Goal: Check status: Check status

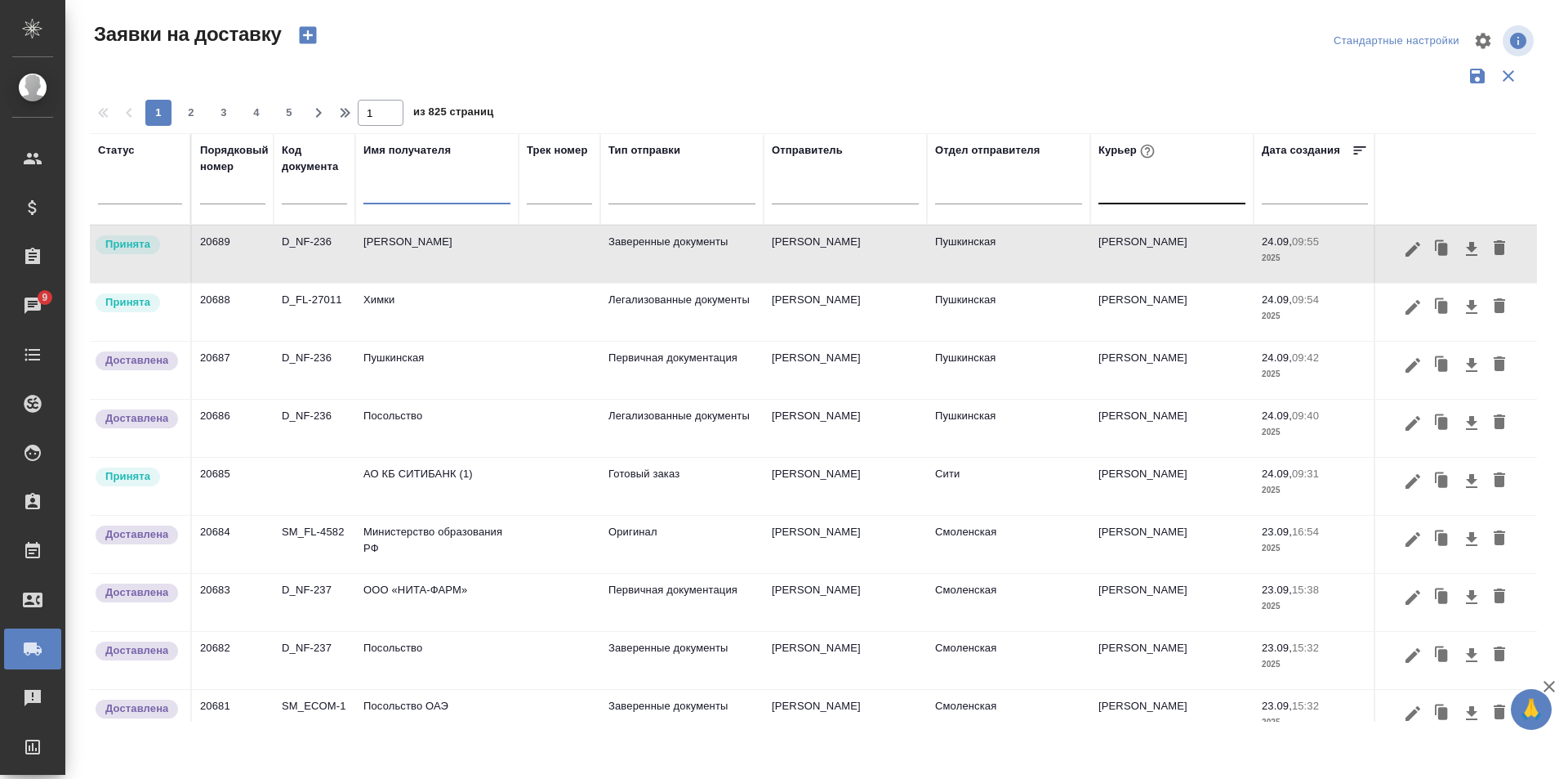
click at [1099, 202] on div at bounding box center [1172, 189] width 147 height 31
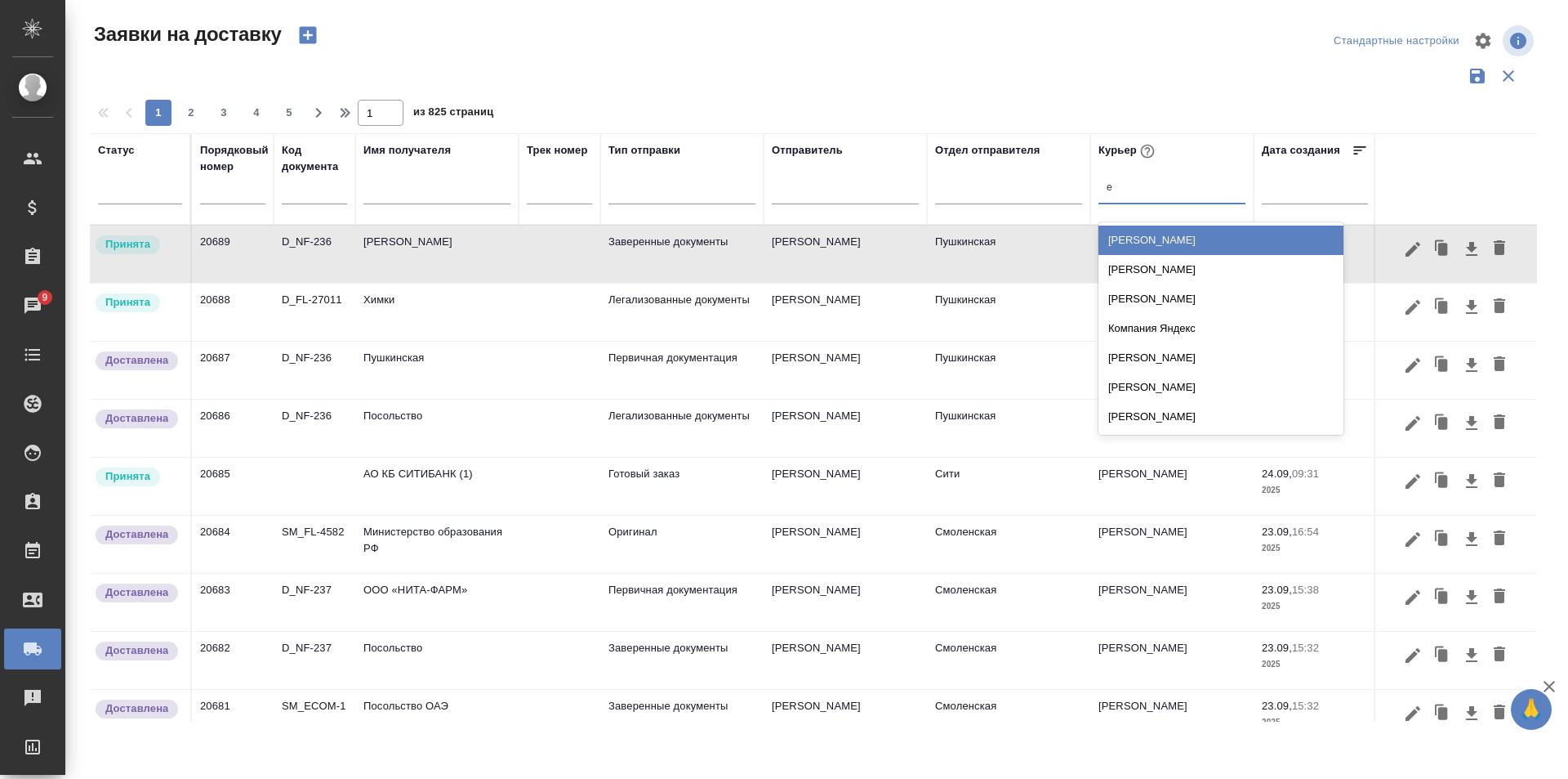
type input "ев"
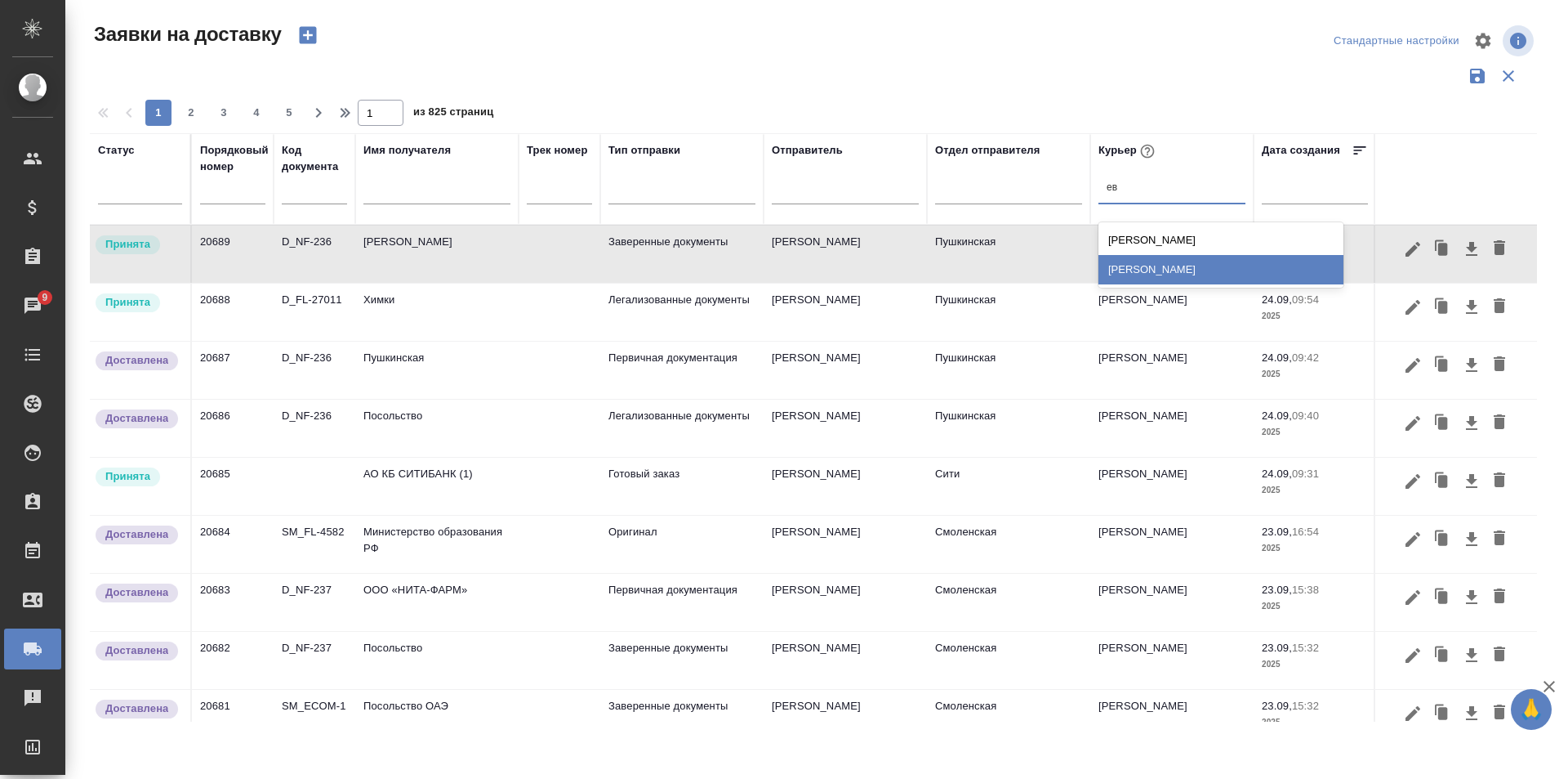
click at [1242, 278] on div "[PERSON_NAME]" at bounding box center [1221, 269] width 245 height 29
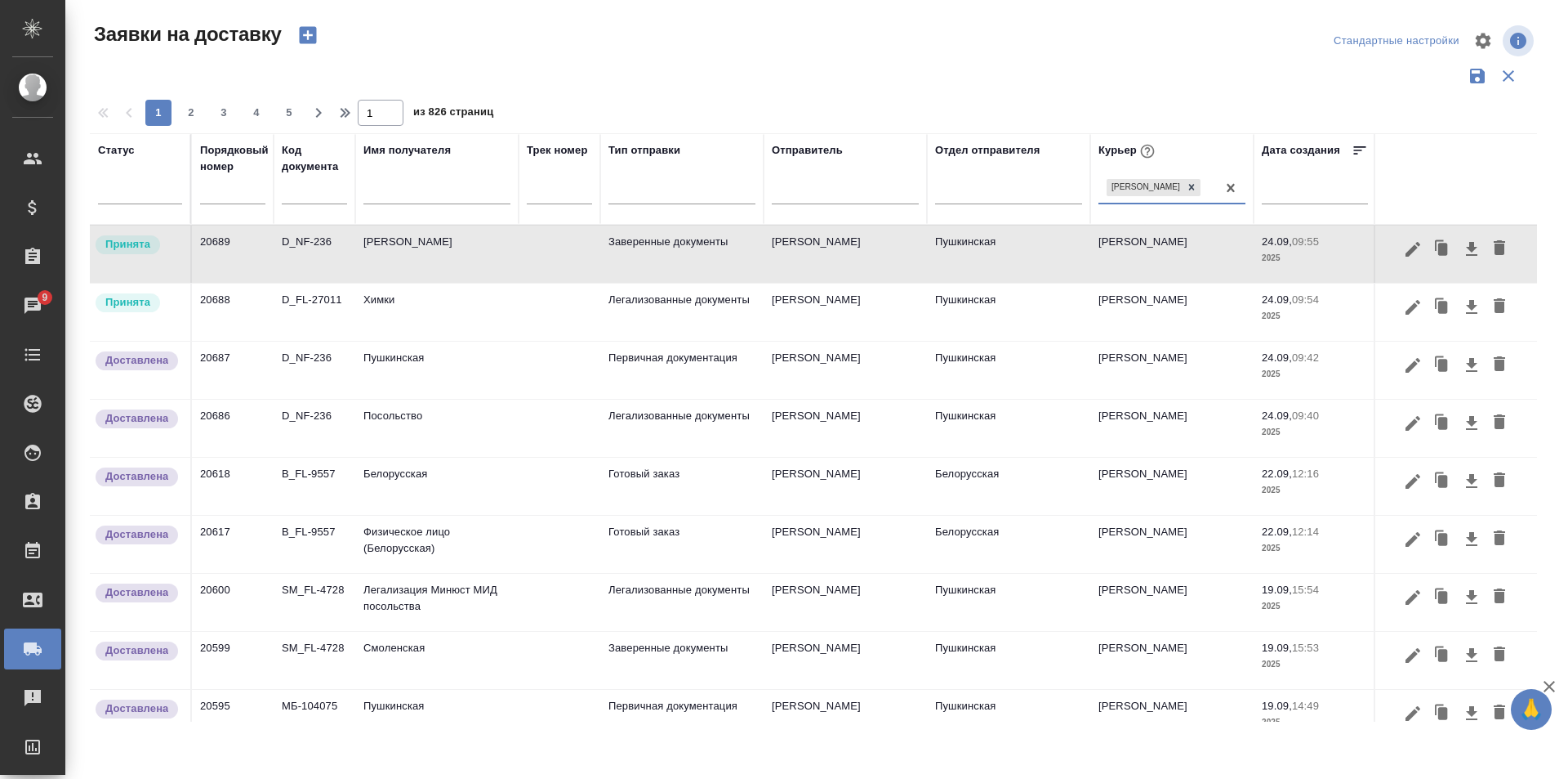
click at [403, 325] on td "Химки" at bounding box center [437, 312] width 163 height 57
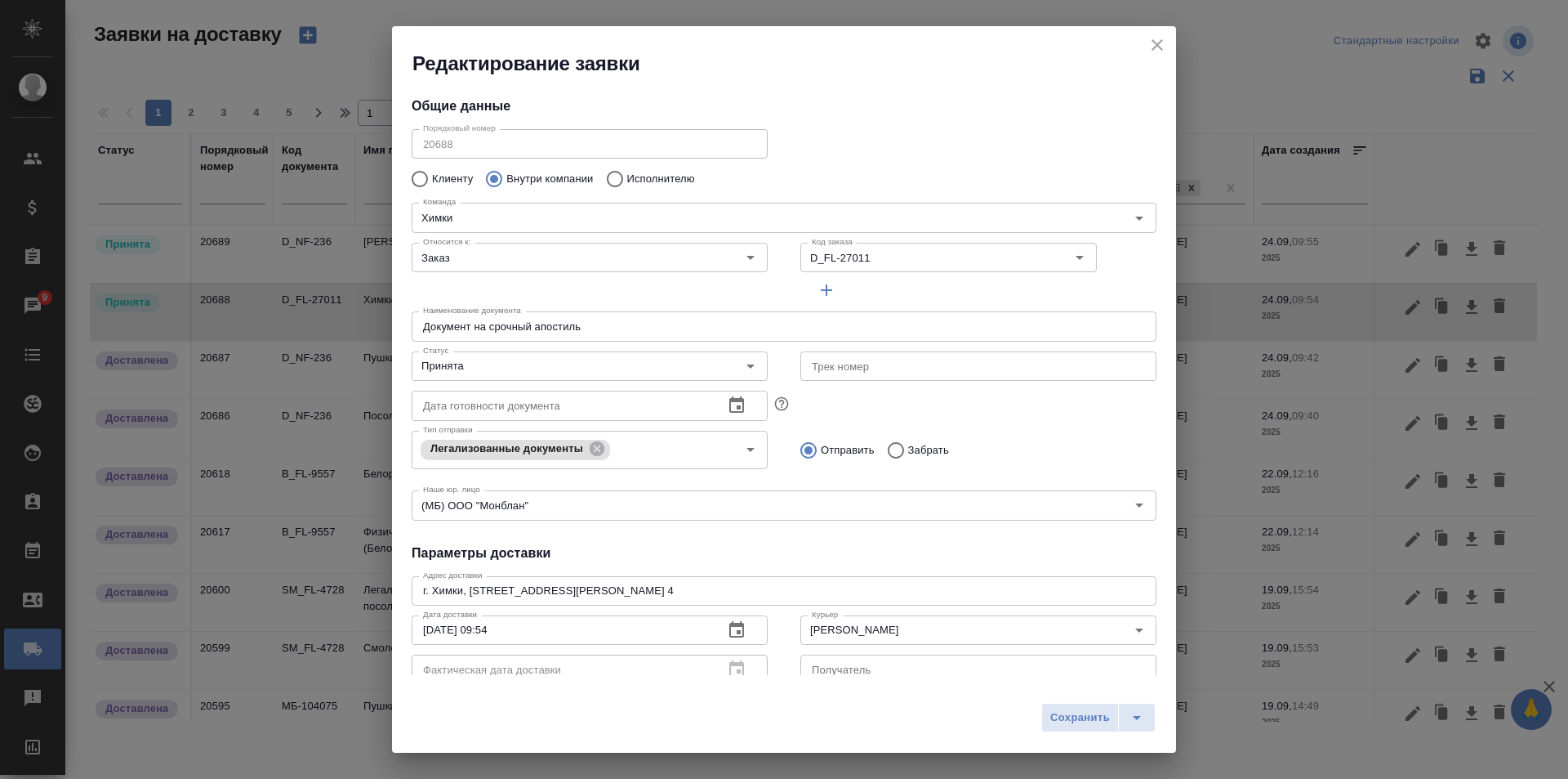
type input "[PERSON_NAME]"
click at [470, 371] on input "Принята" at bounding box center [562, 366] width 292 height 19
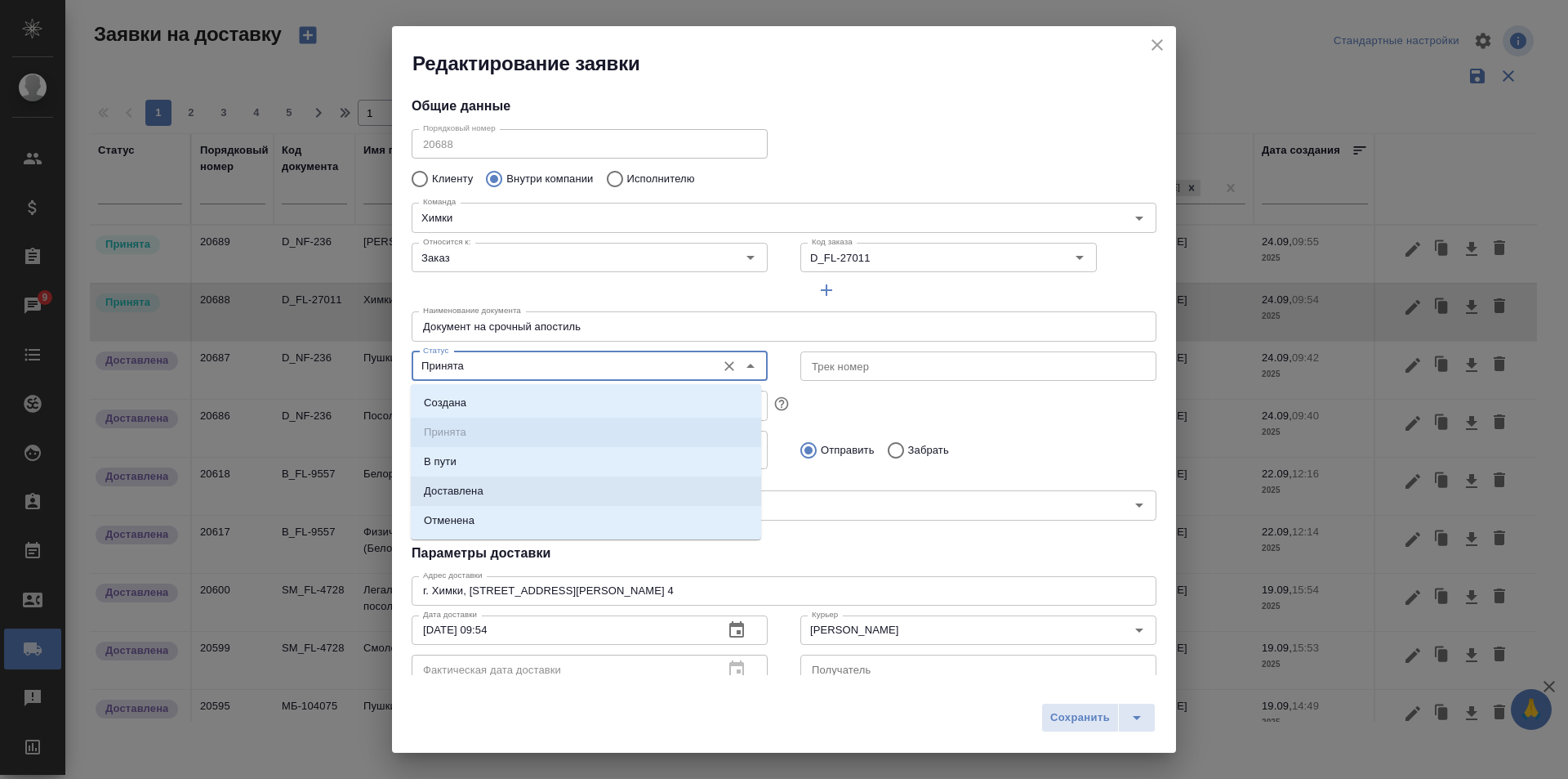
click at [467, 496] on p "Доставлена" at bounding box center [453, 491] width 60 height 16
type input "Доставлена"
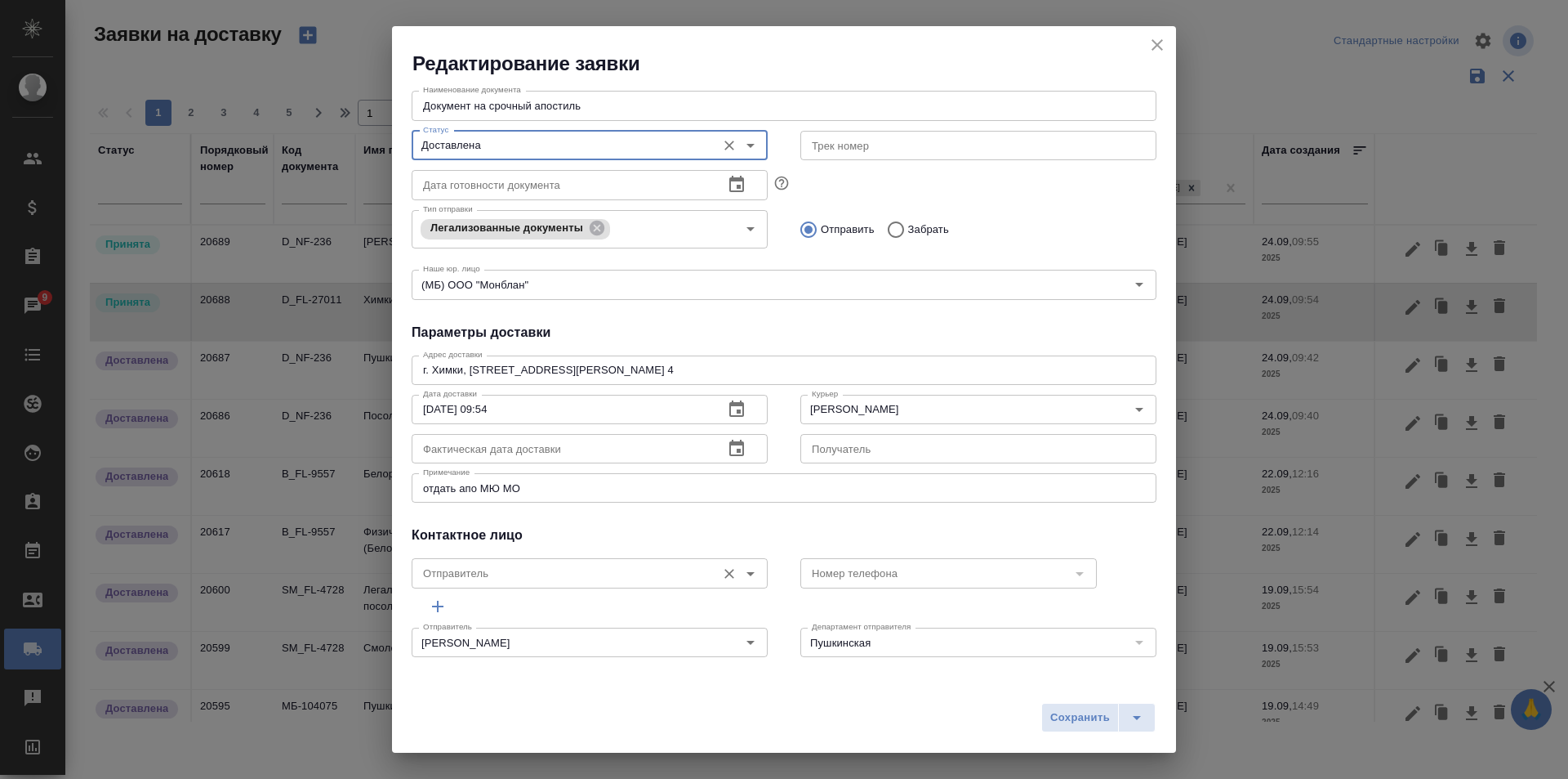
scroll to position [222, 0]
click at [729, 445] on icon "button" at bounding box center [736, 446] width 19 height 19
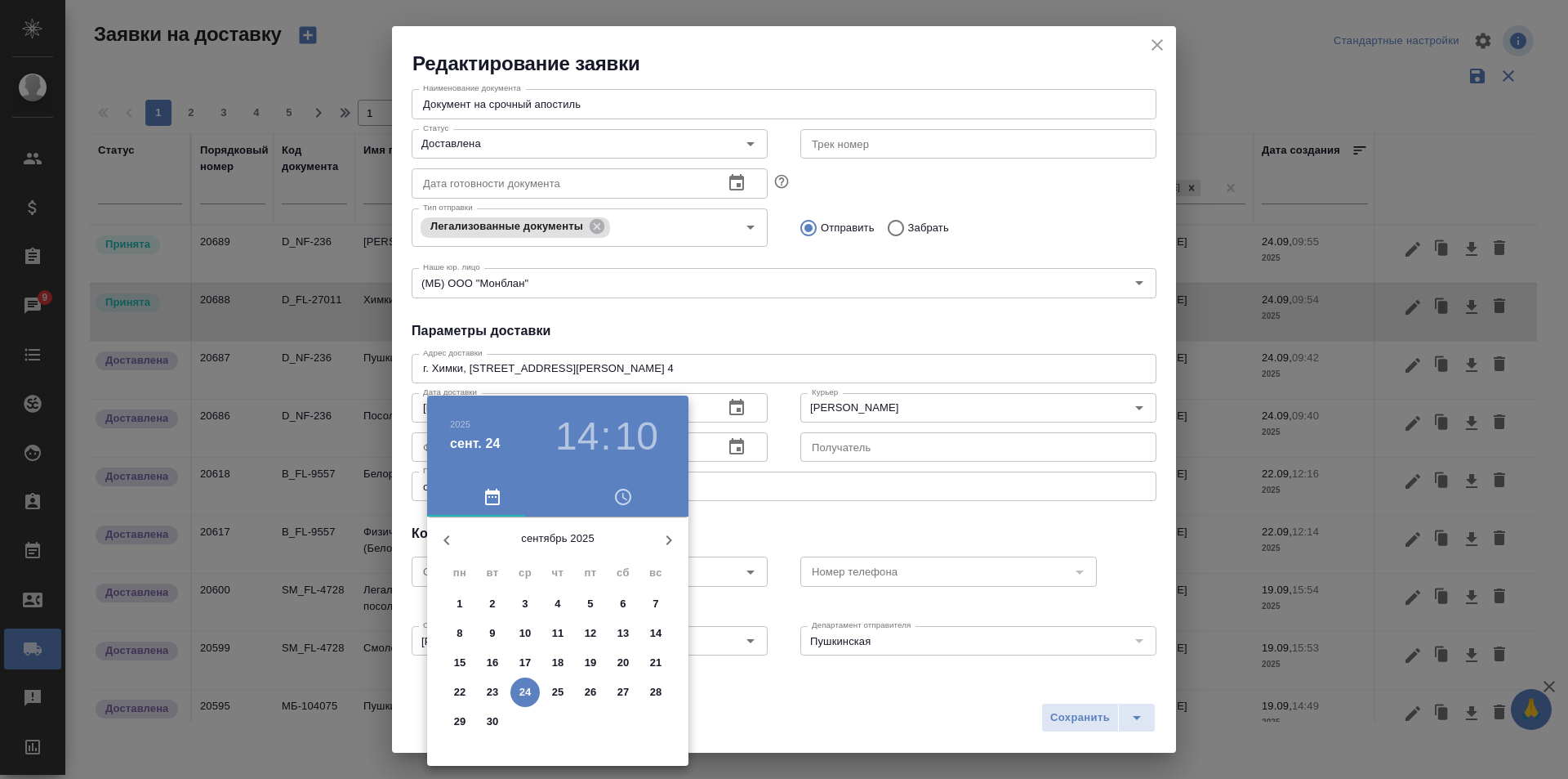
click at [529, 694] on p "24" at bounding box center [525, 692] width 13 height 16
type input "[DATE] 19:10"
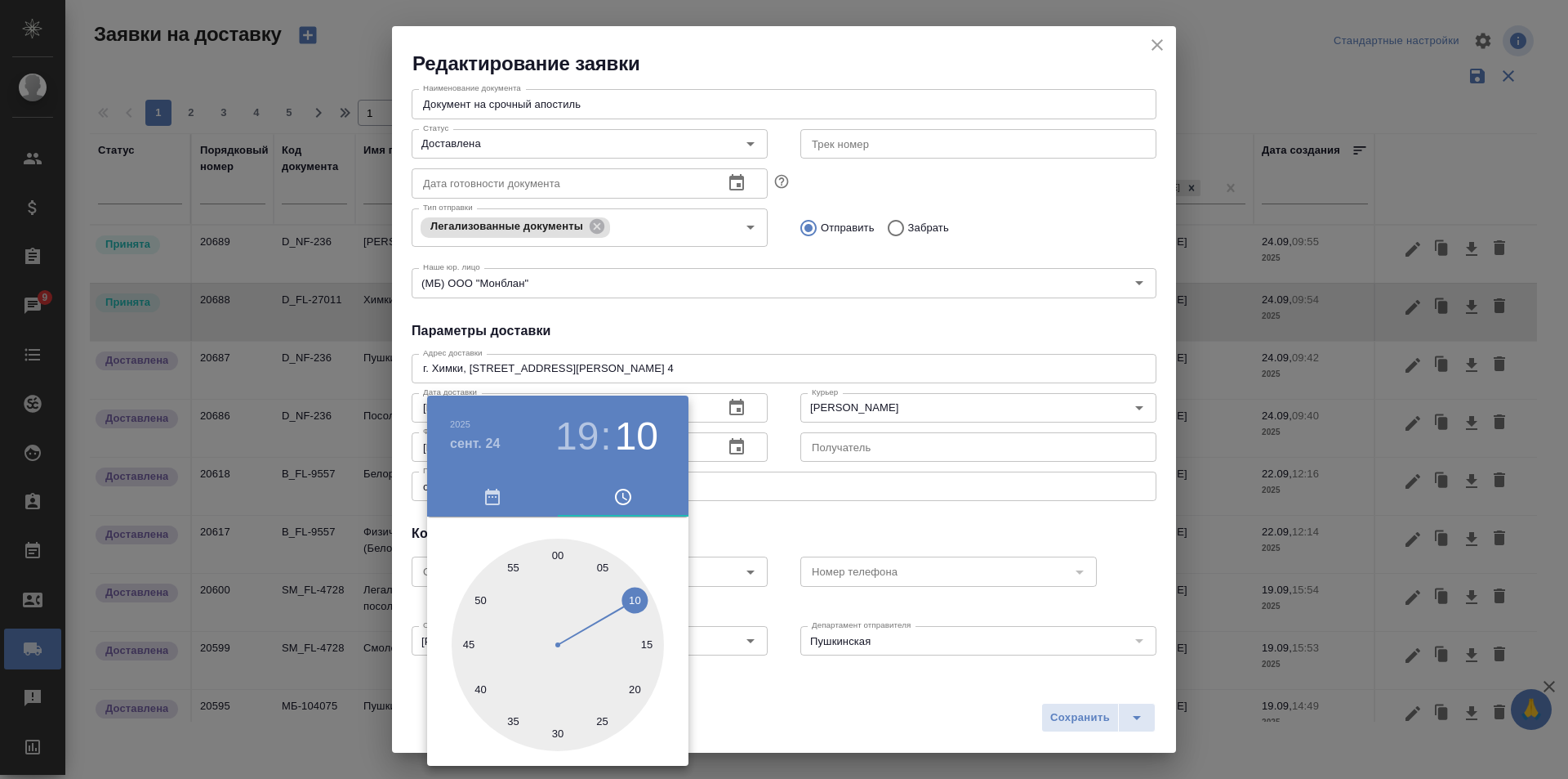
click at [887, 532] on div at bounding box center [784, 389] width 1568 height 779
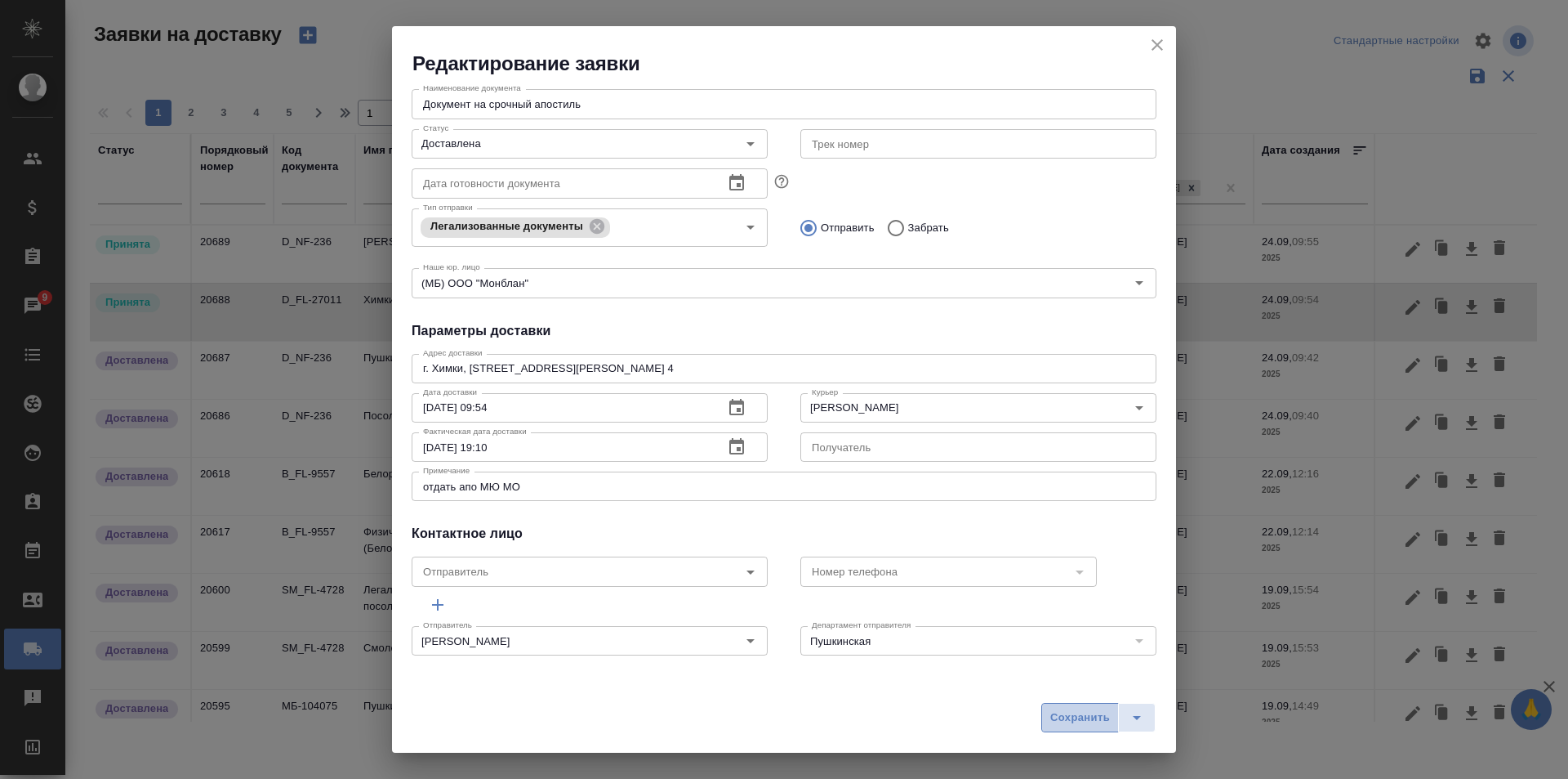
click at [1072, 717] on span "Сохранить" at bounding box center [1079, 718] width 60 height 18
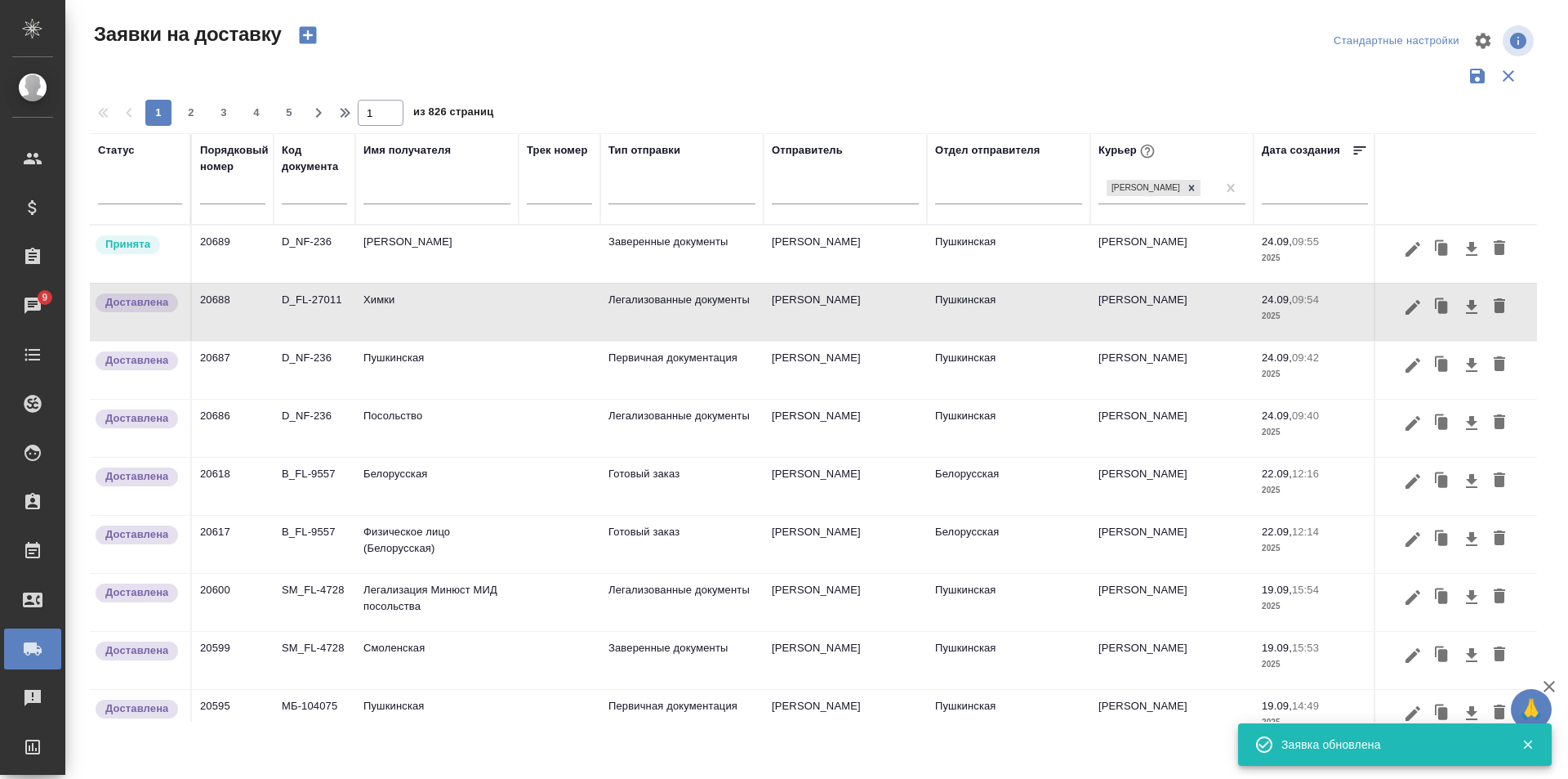
click at [409, 252] on td "[PERSON_NAME]" at bounding box center [437, 254] width 163 height 57
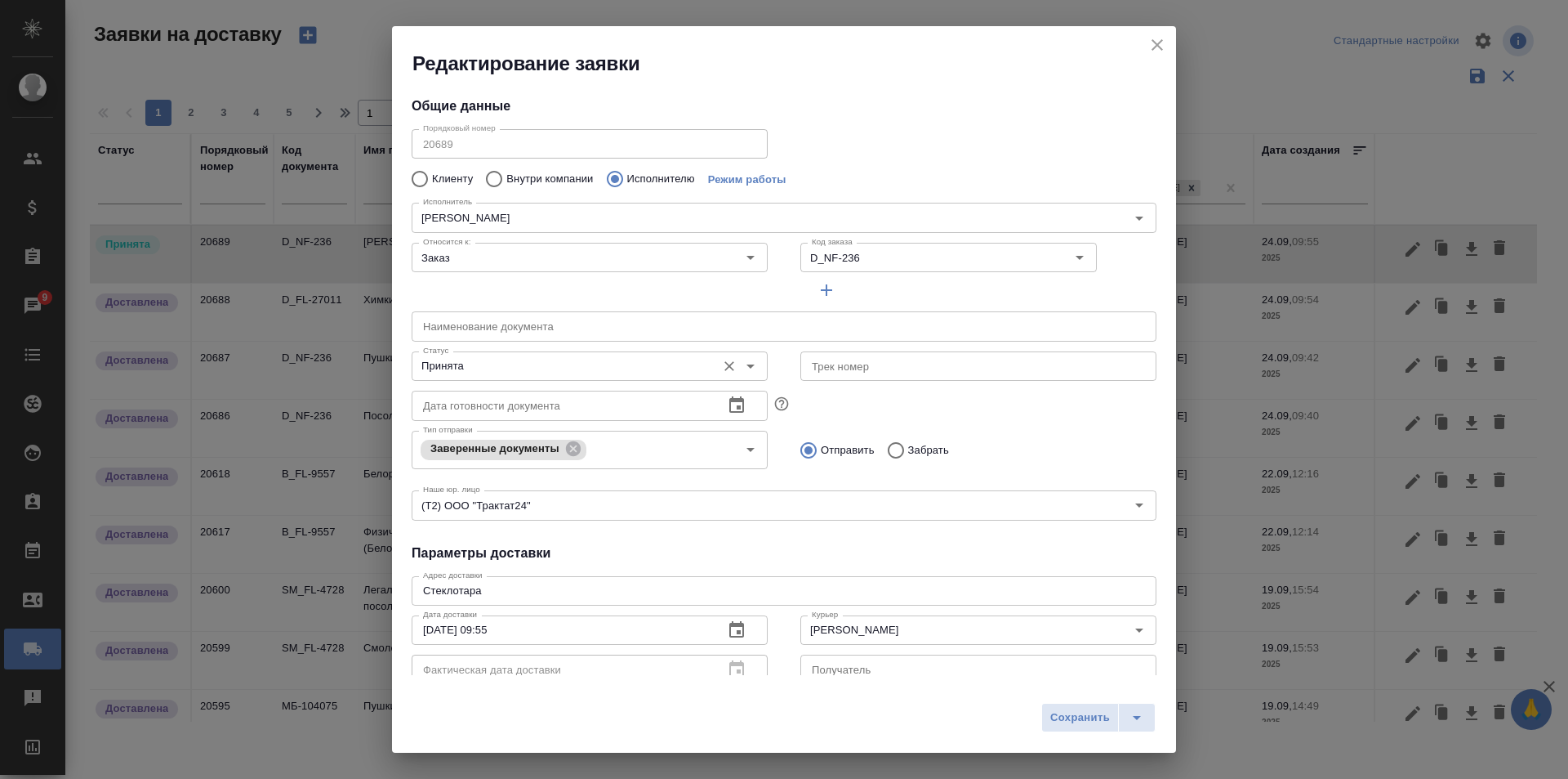
click at [501, 370] on input "Принята" at bounding box center [562, 366] width 292 height 19
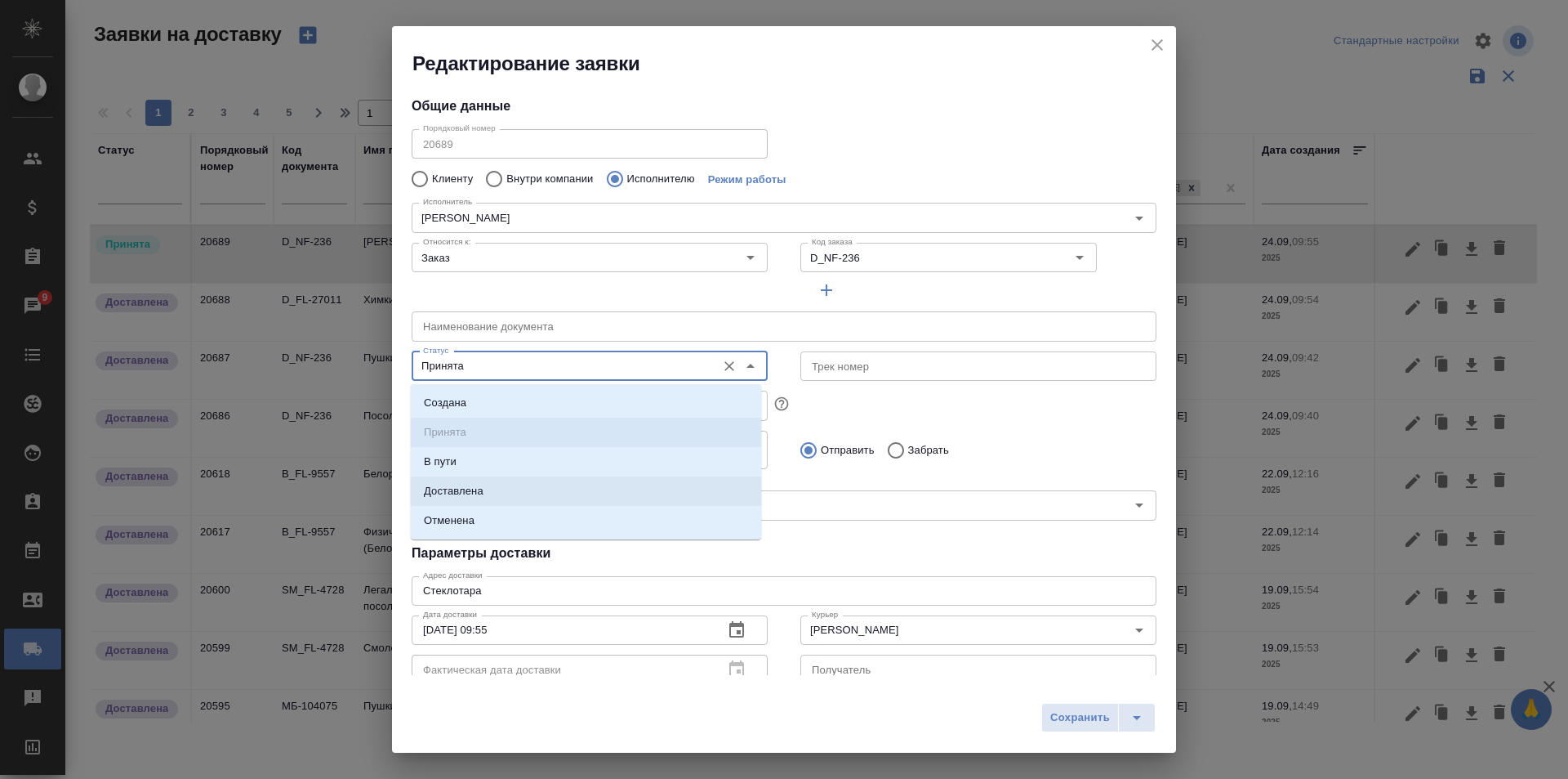
click at [490, 490] on li "Доставлена" at bounding box center [586, 491] width 350 height 29
type input "Доставлена"
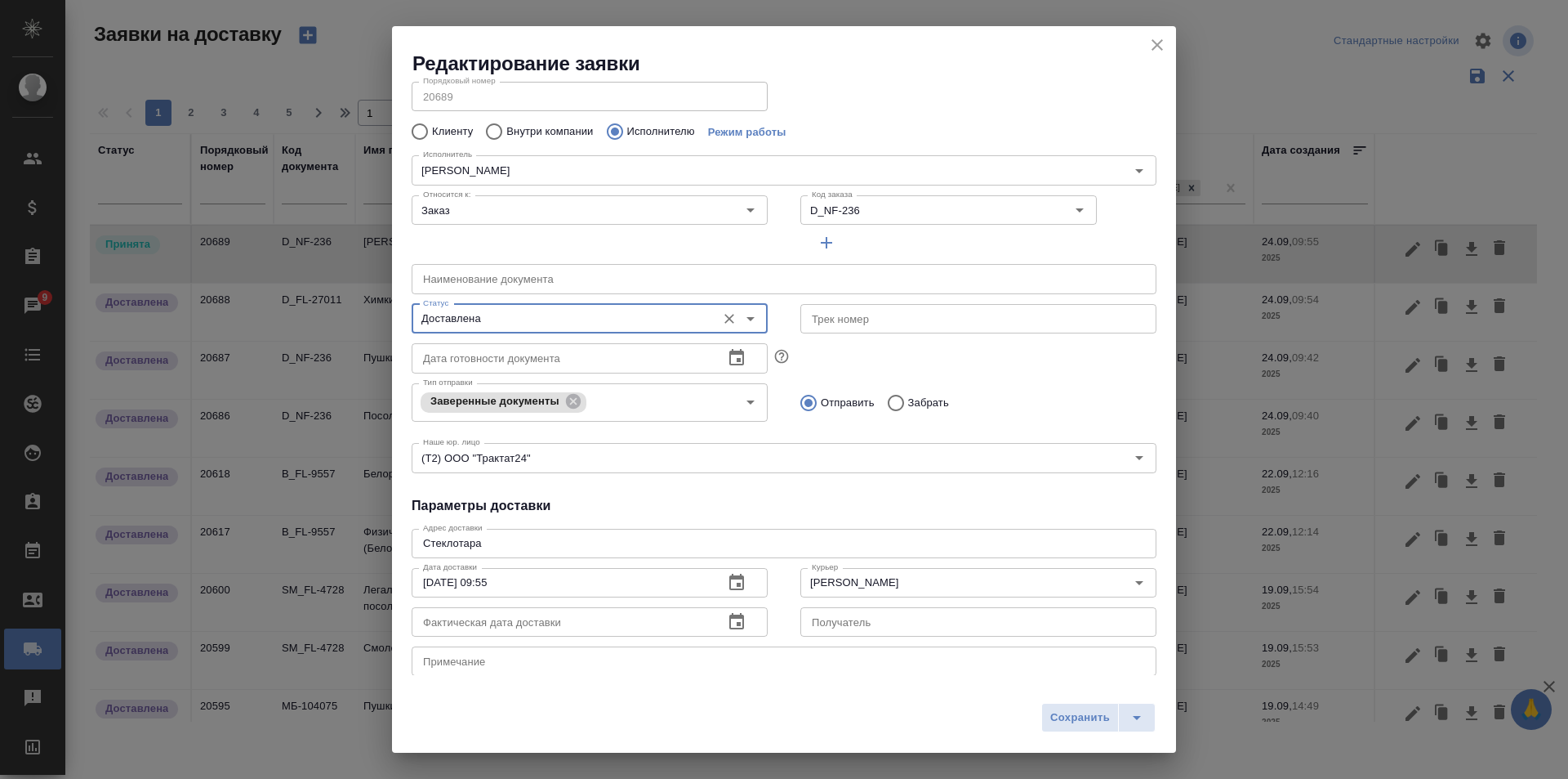
scroll to position [81, 0]
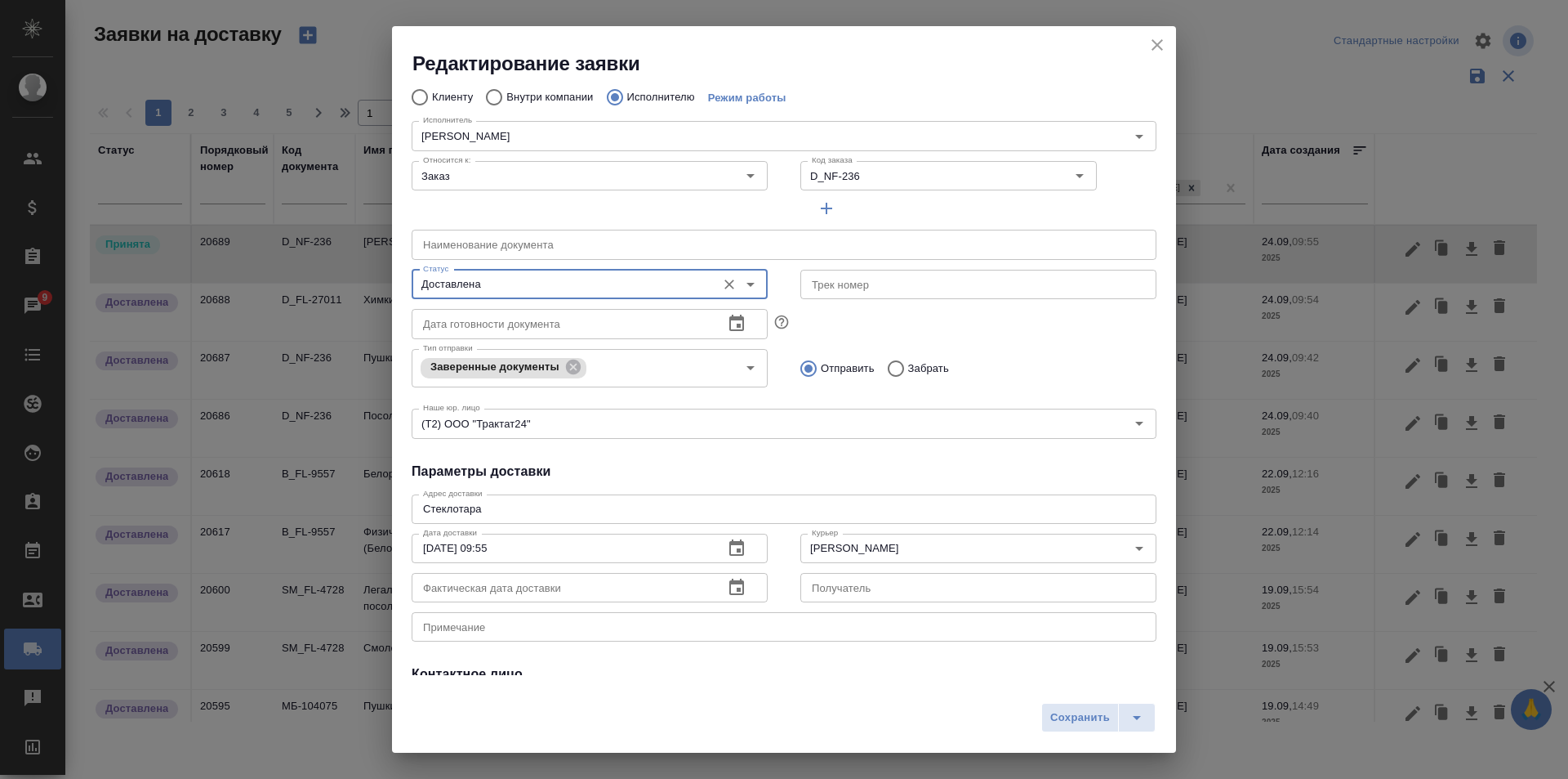
click at [727, 584] on icon "button" at bounding box center [736, 587] width 19 height 19
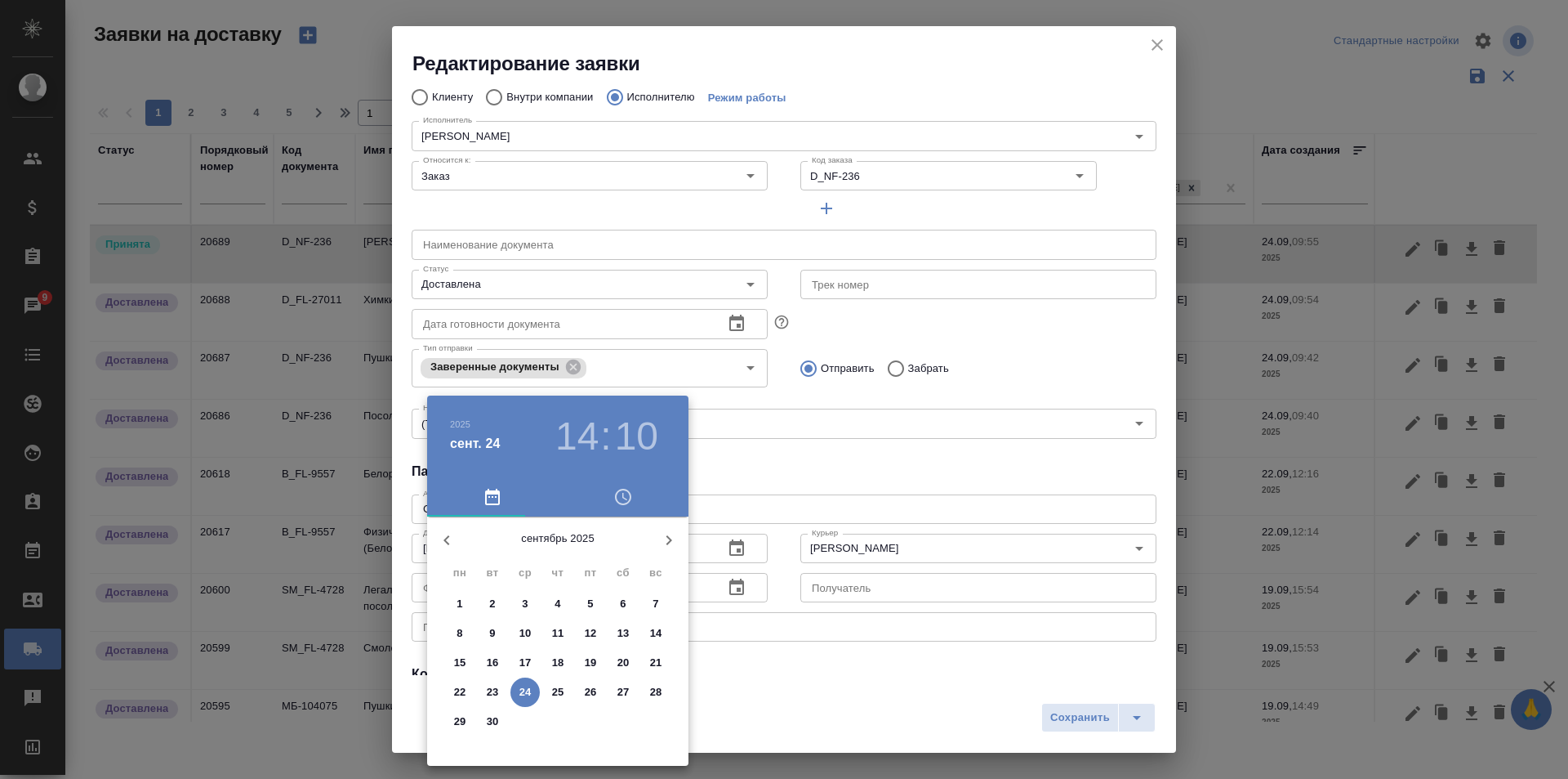
click at [525, 692] on p "24" at bounding box center [525, 692] width 13 height 16
type input "[DATE] 14:10"
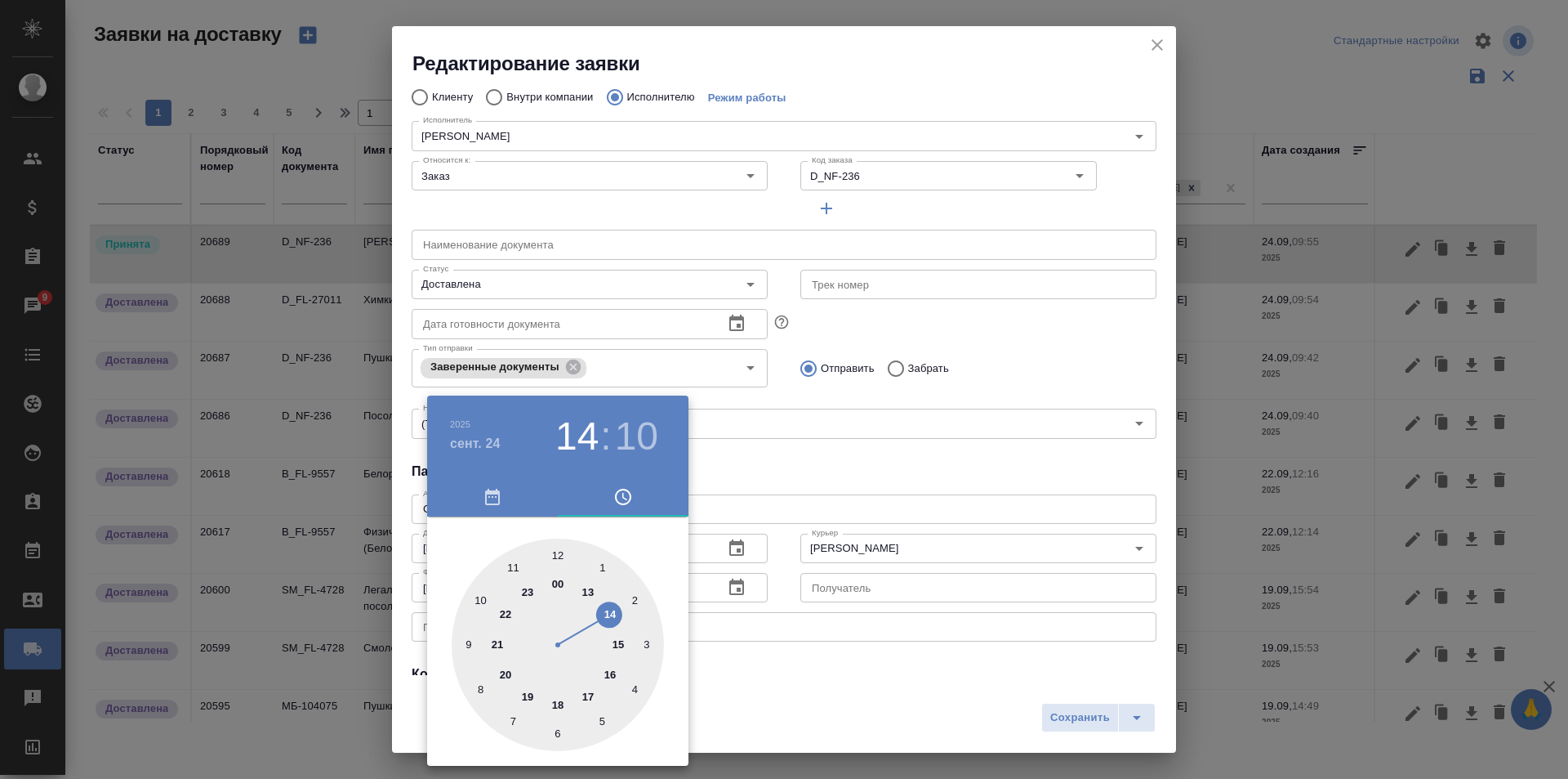
click at [781, 664] on div at bounding box center [784, 389] width 1568 height 779
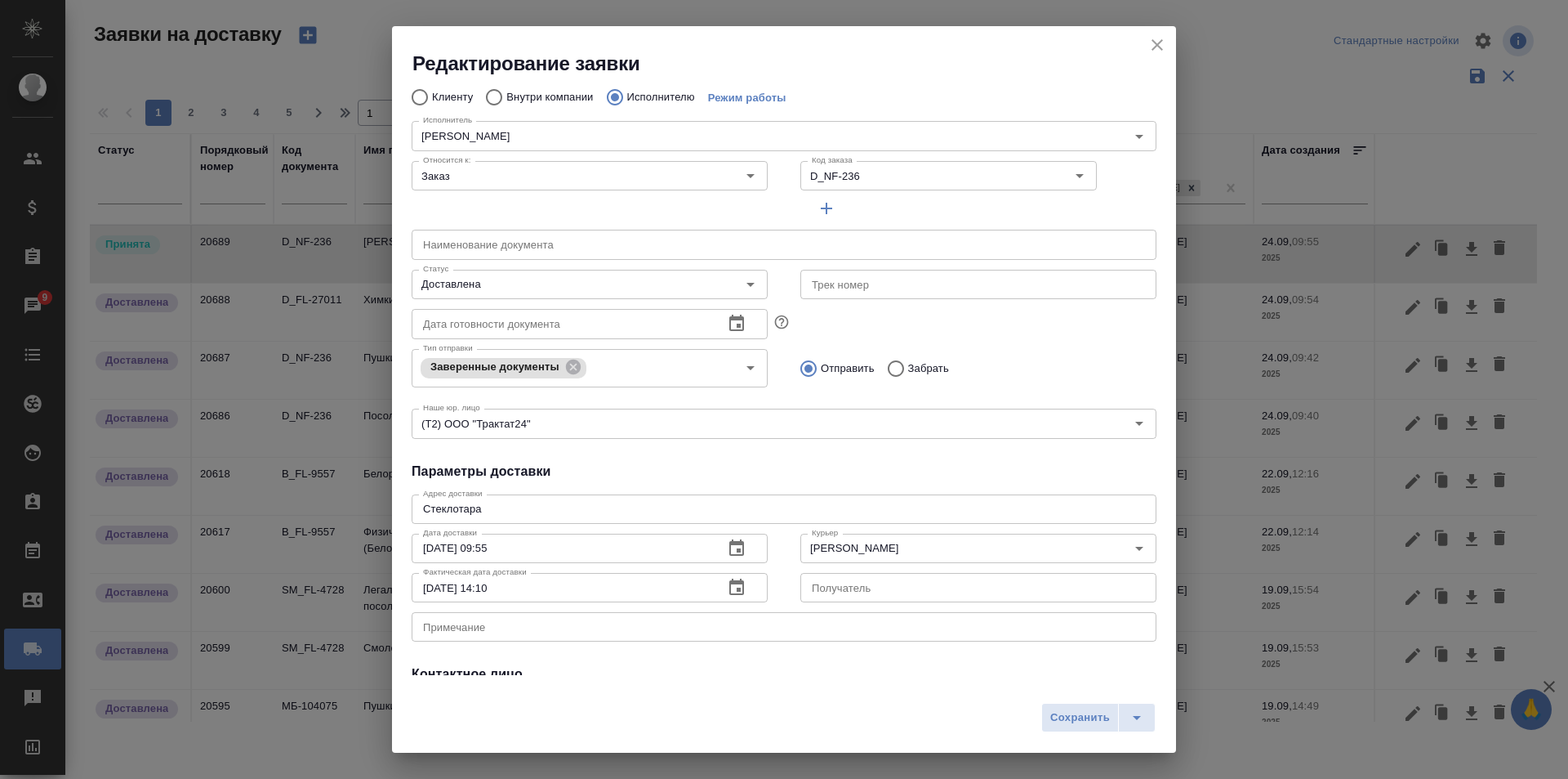
scroll to position [222, 0]
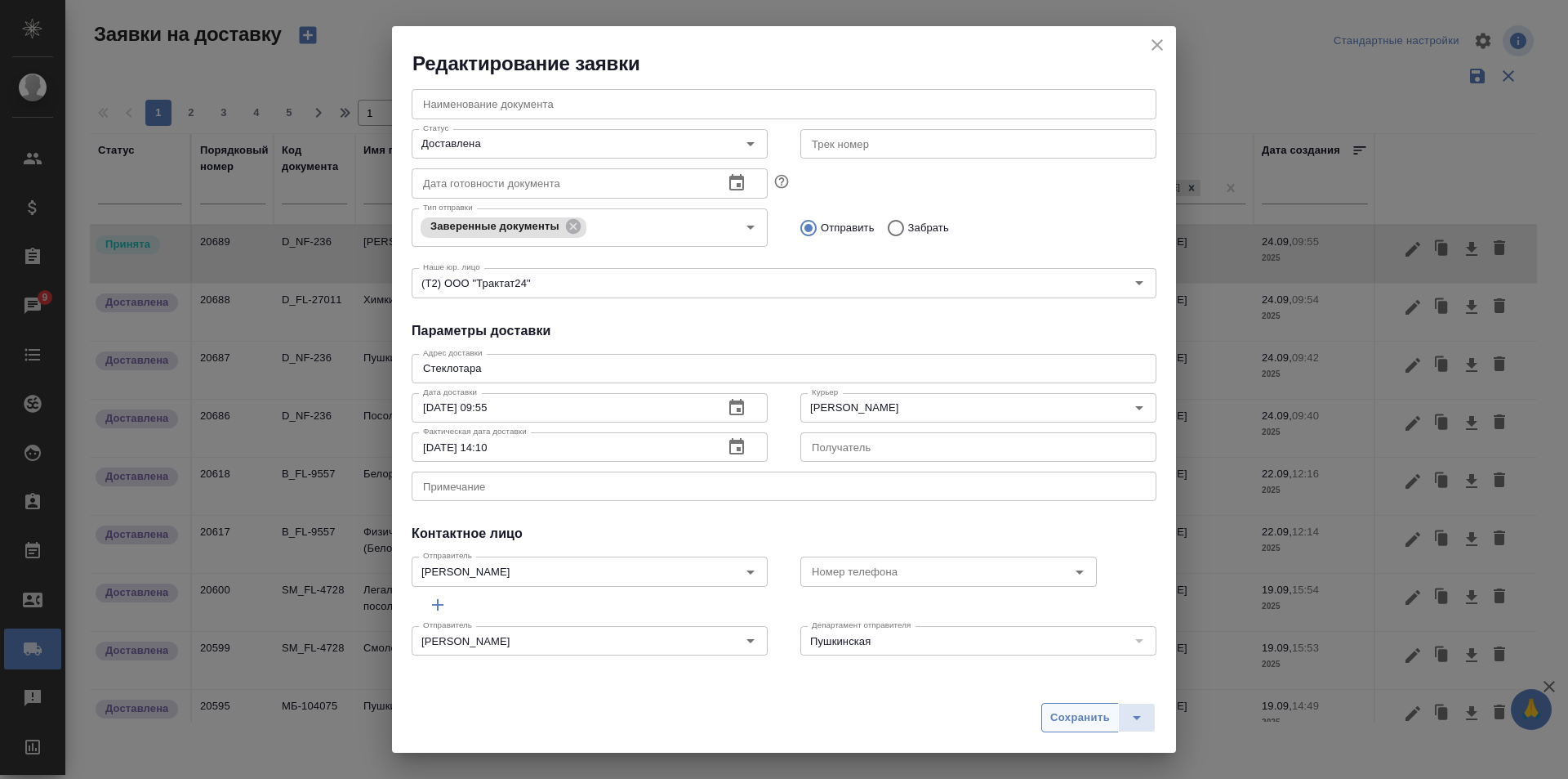
click at [1076, 709] on span "Сохранить" at bounding box center [1079, 718] width 60 height 18
